Goal: Find specific page/section

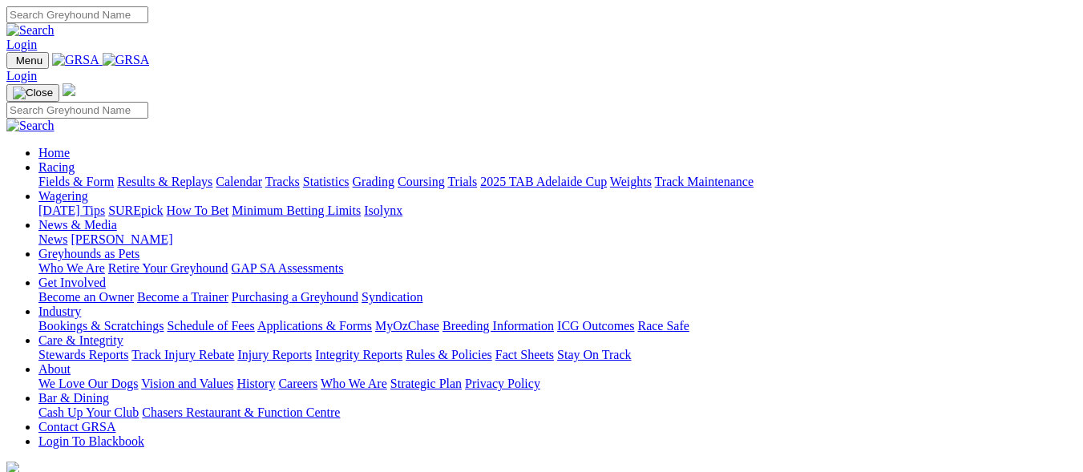
click at [48, 175] on link "Fields & Form" at bounding box center [75, 182] width 75 height 14
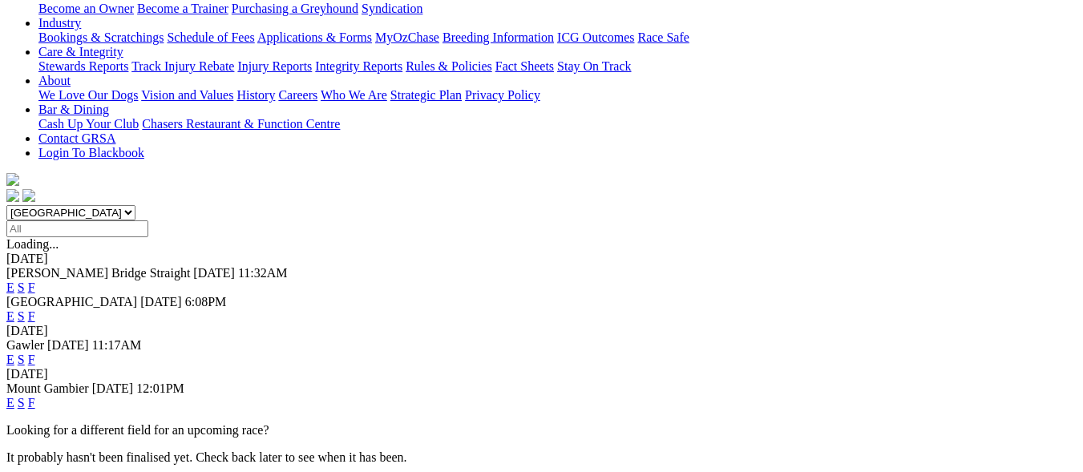
scroll to position [321, 0]
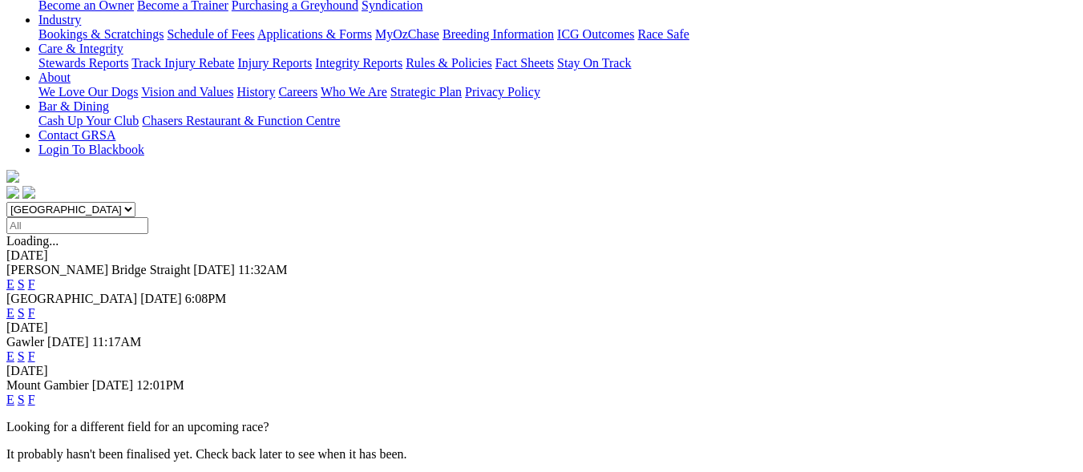
click at [35, 393] on link "F" at bounding box center [31, 400] width 7 height 14
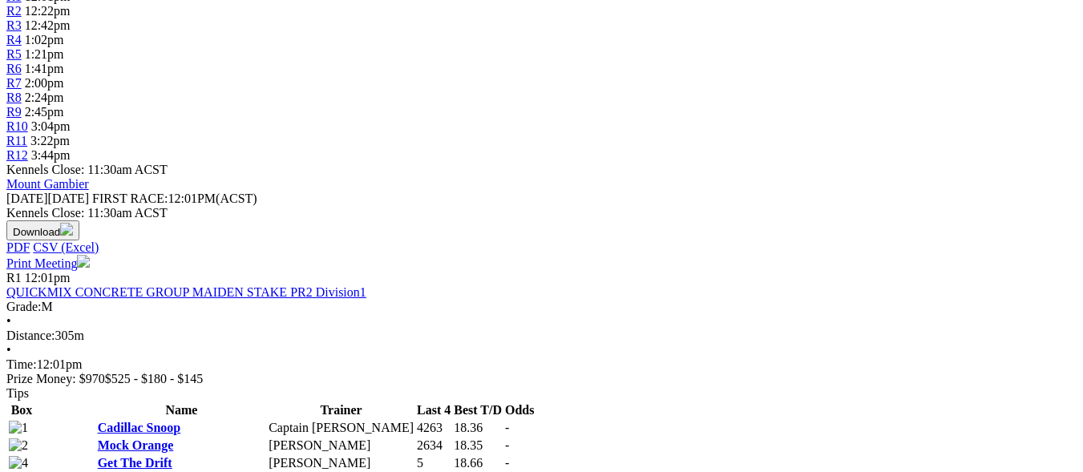
scroll to position [401, 0]
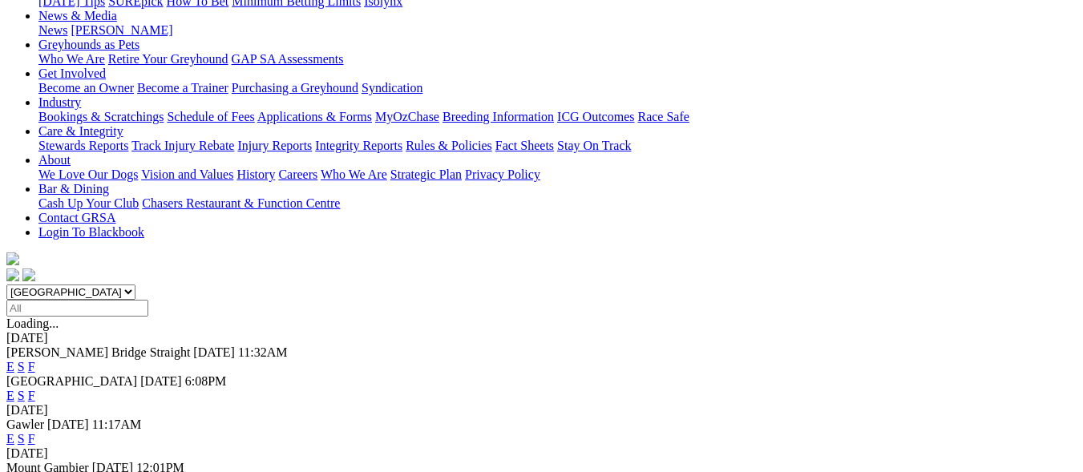
scroll to position [241, 0]
